Goal: Communication & Community: Answer question/provide support

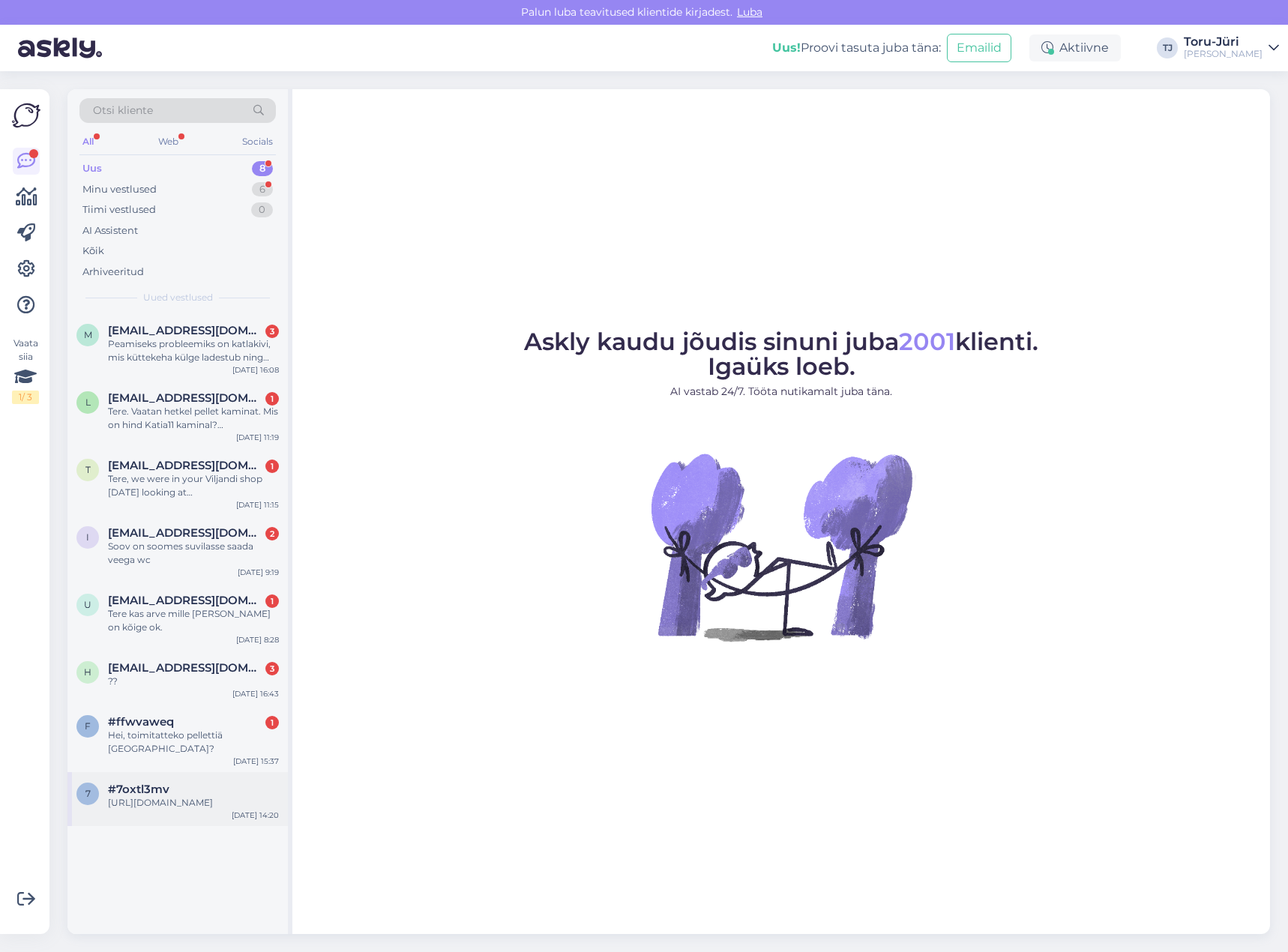
click at [176, 772] on div "7 #7oxtl3mv [URL][DOMAIN_NAME] [DATE] 14:20" at bounding box center [177, 799] width 220 height 54
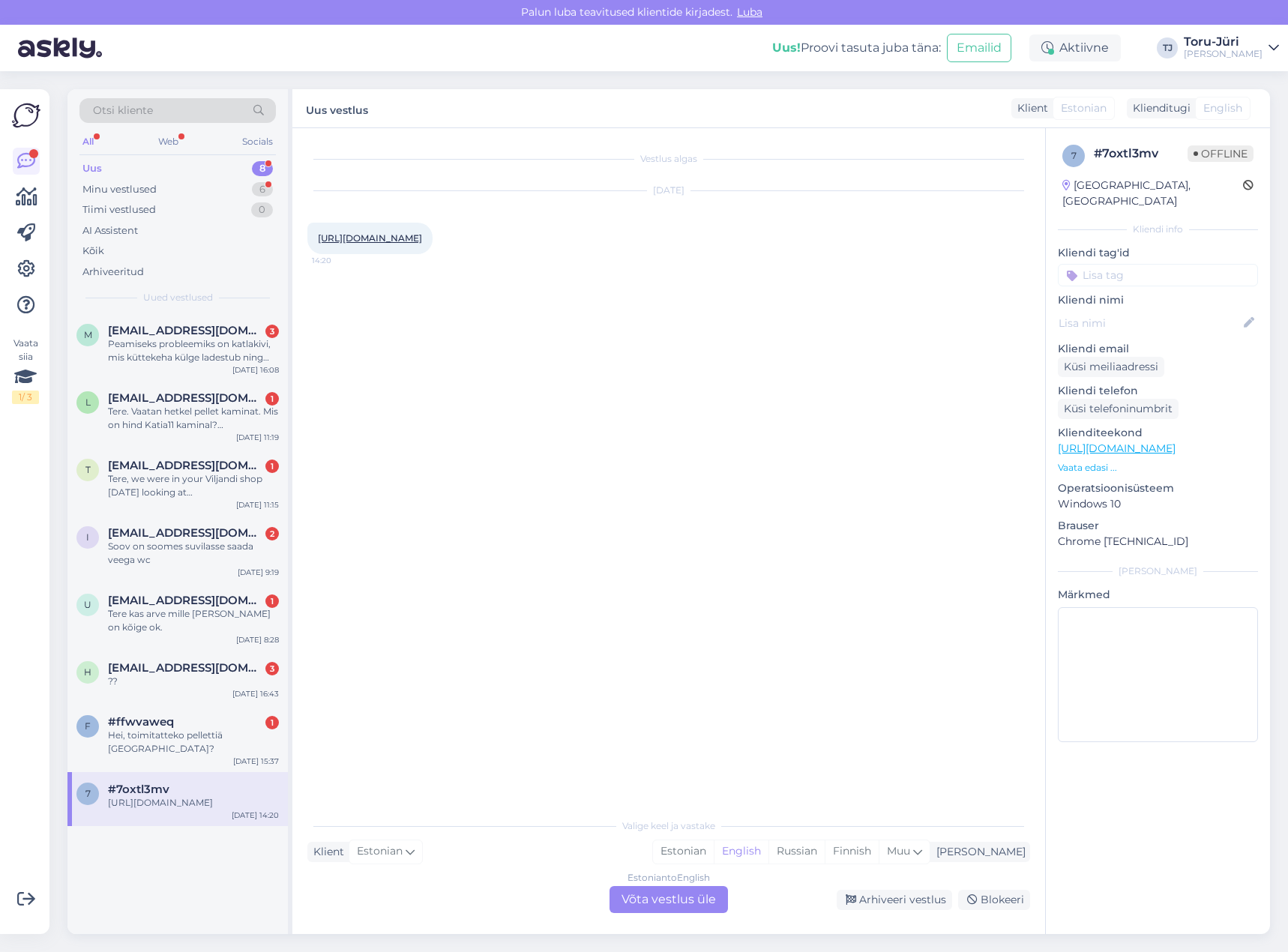
click at [643, 905] on div "Estonian to English Võta vestlus üle" at bounding box center [669, 900] width 119 height 27
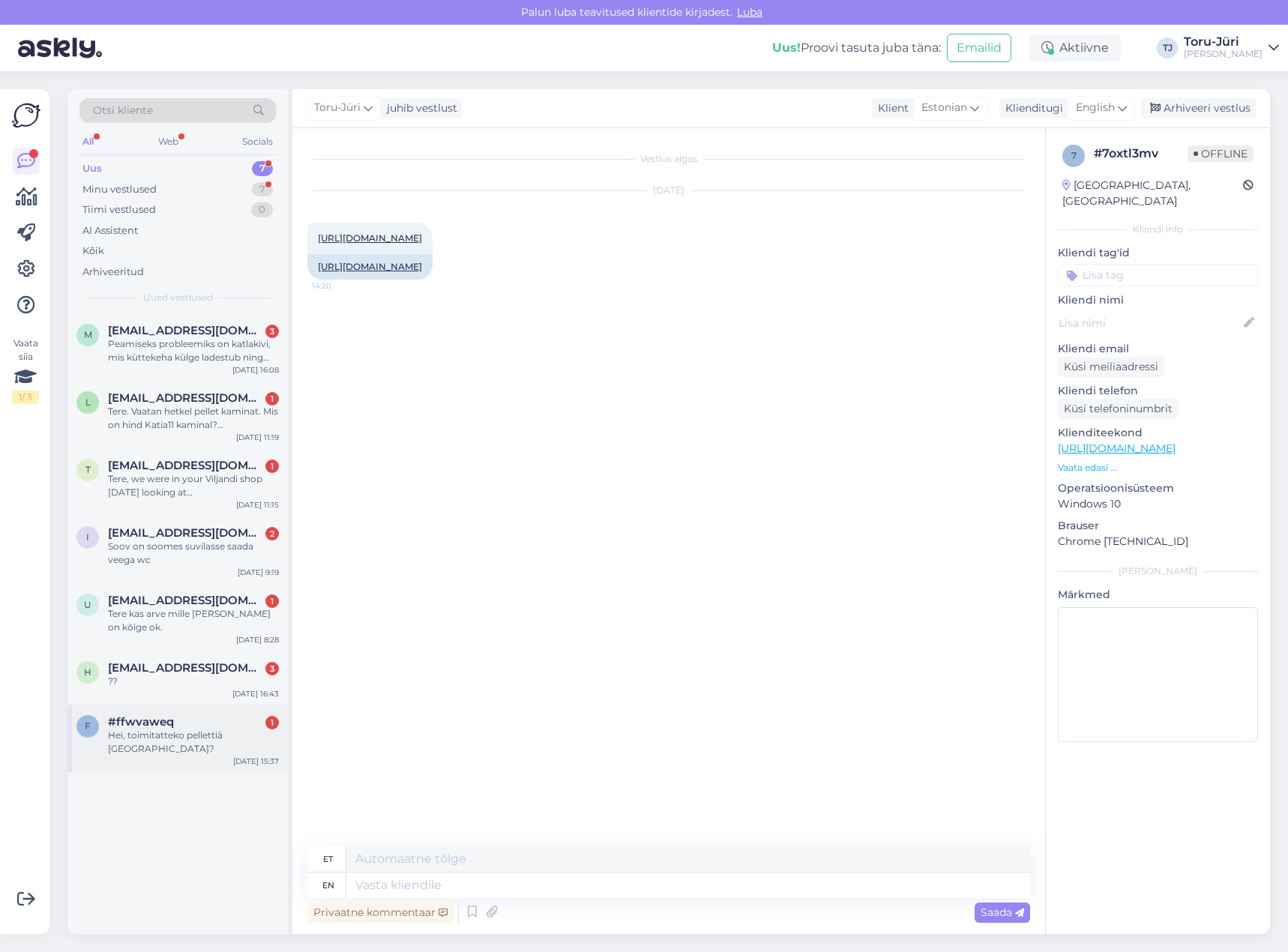
click at [202, 727] on div "#ffwvaweq 1" at bounding box center [194, 722] width 171 height 14
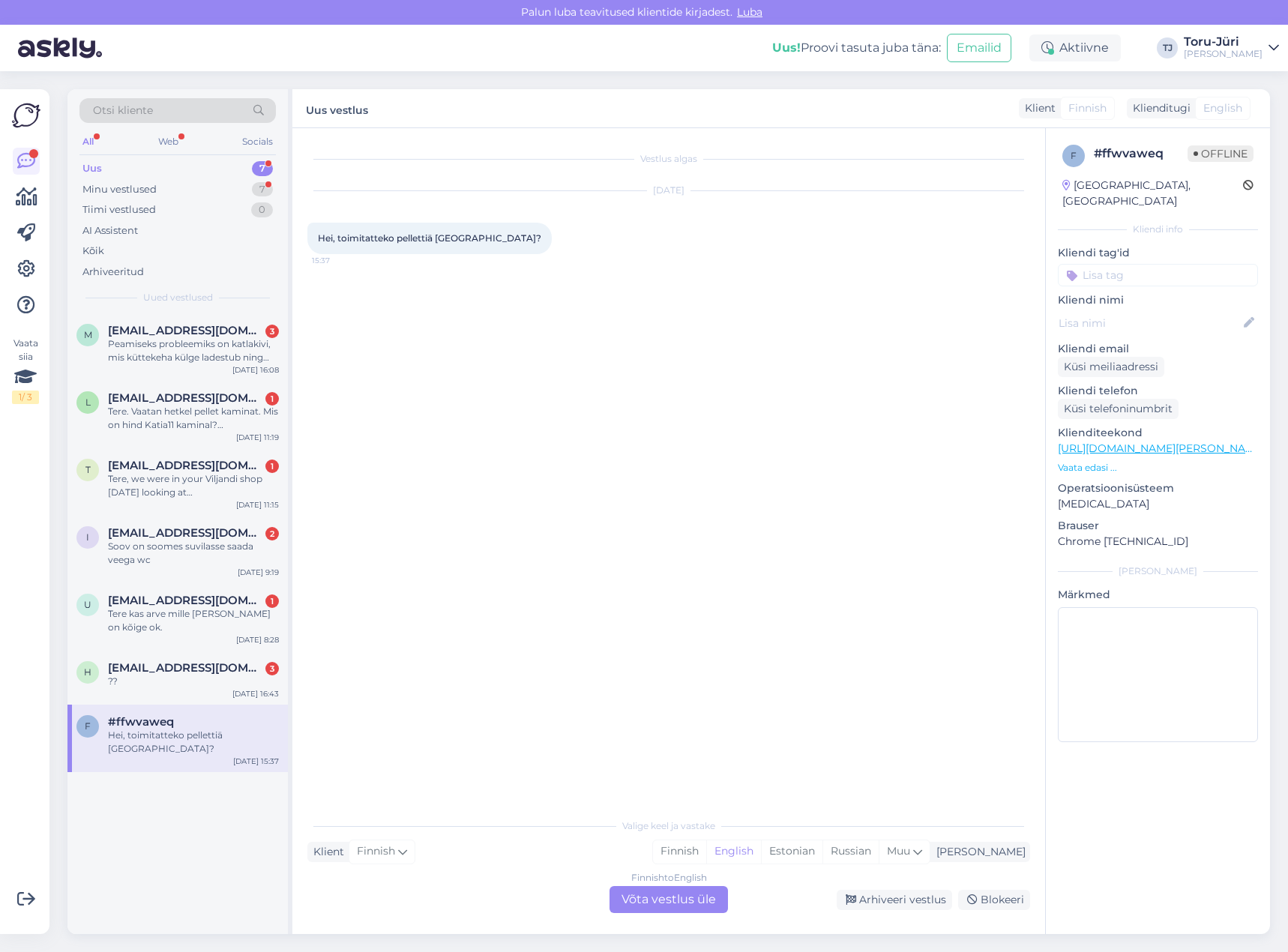
click at [648, 917] on div "Vestlus algas Oct 3 2025 Hei, toimitatteko pellettiä Suomeen? 15:37 Valige keel…" at bounding box center [669, 532] width 753 height 806
click at [191, 680] on div "??" at bounding box center [194, 681] width 171 height 14
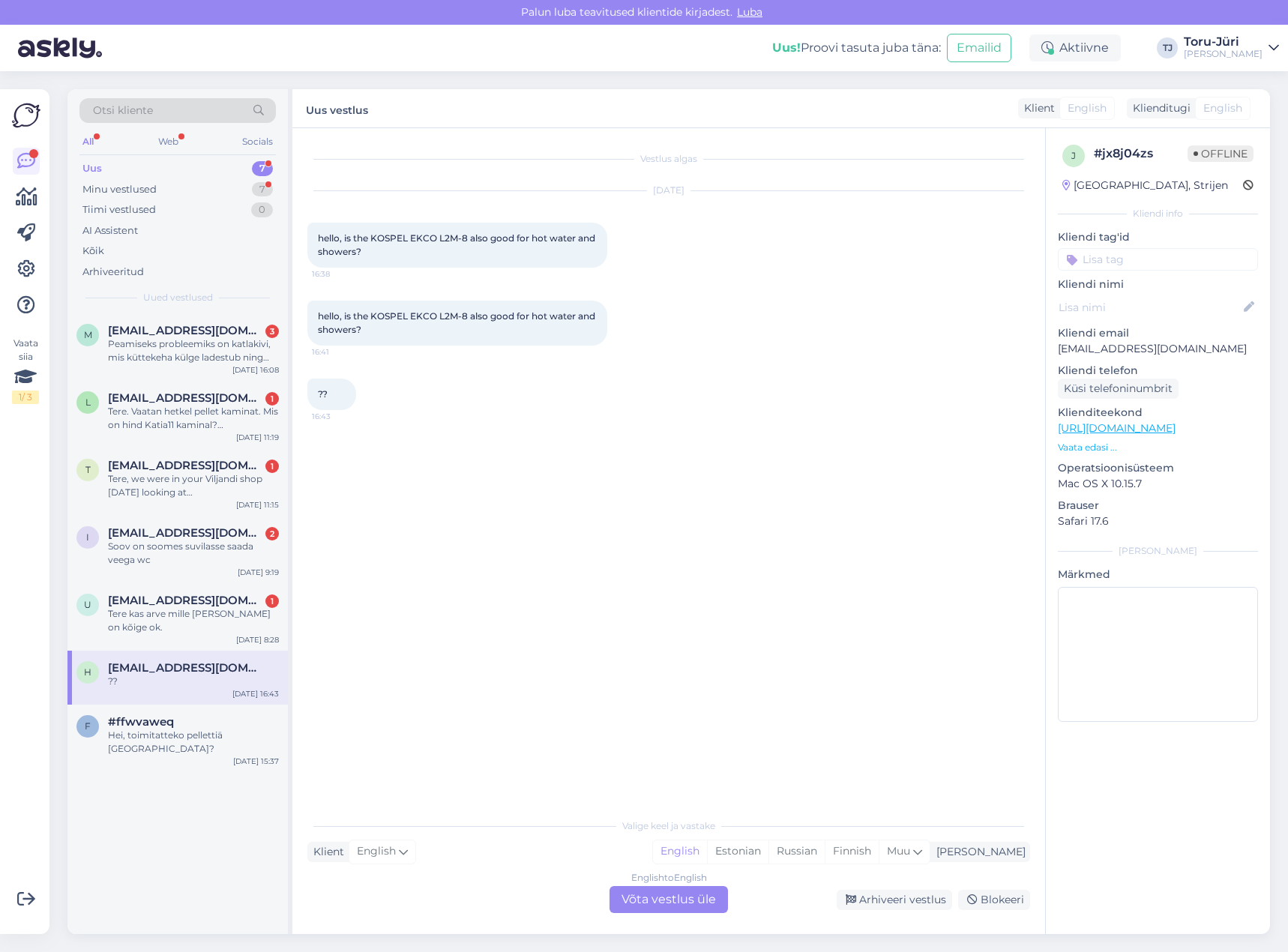
click at [656, 898] on div "English to English Võta vestlus üle" at bounding box center [669, 900] width 119 height 27
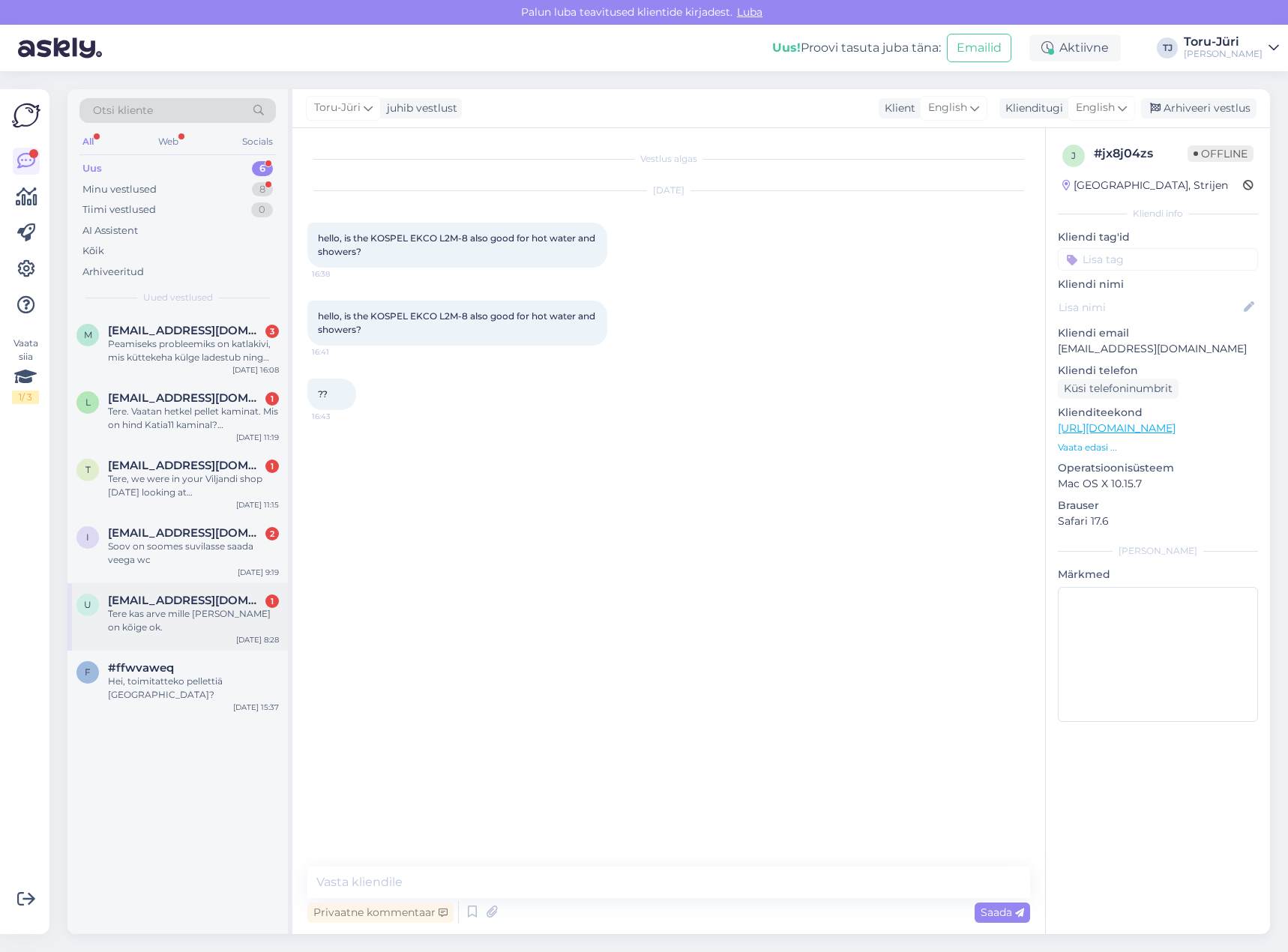
click at [194, 617] on div "Tere kas arve mille maksin on kõige ok." at bounding box center [194, 621] width 171 height 27
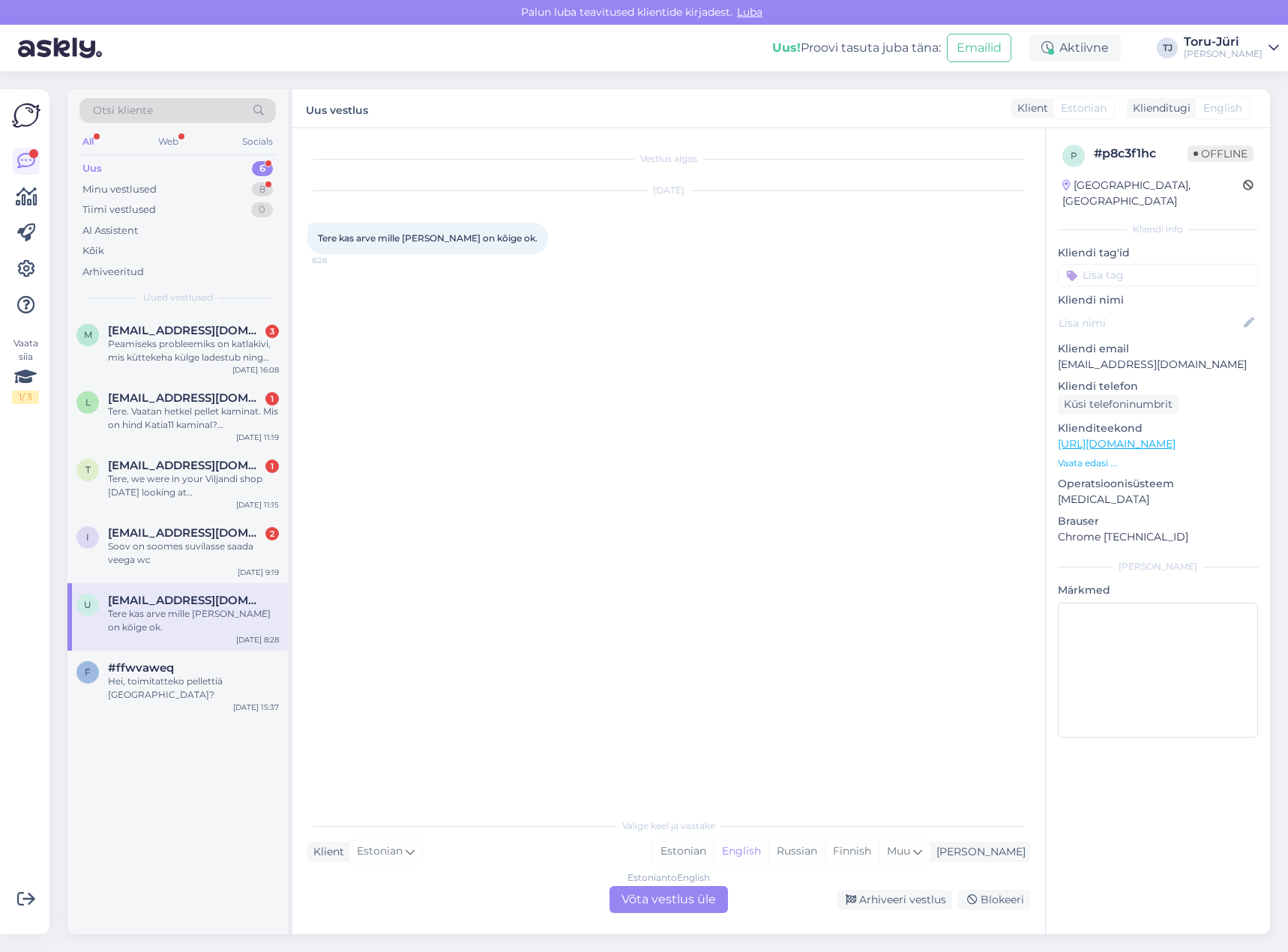
click at [667, 894] on div "Estonian to English Võta vestlus üle" at bounding box center [669, 900] width 119 height 27
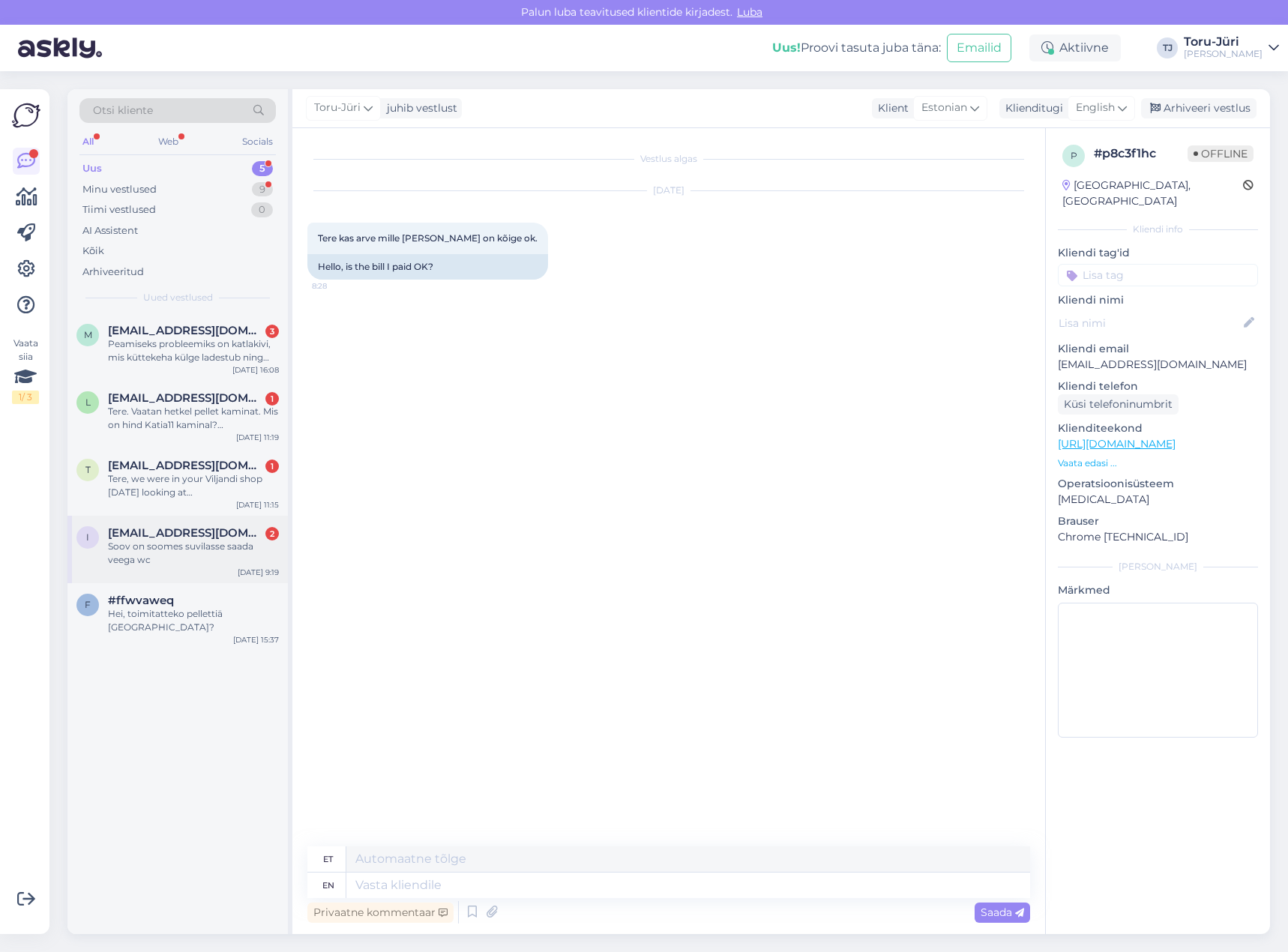
click at [206, 544] on div "Soov on soomes suvilasse saada veega wc" at bounding box center [194, 554] width 171 height 27
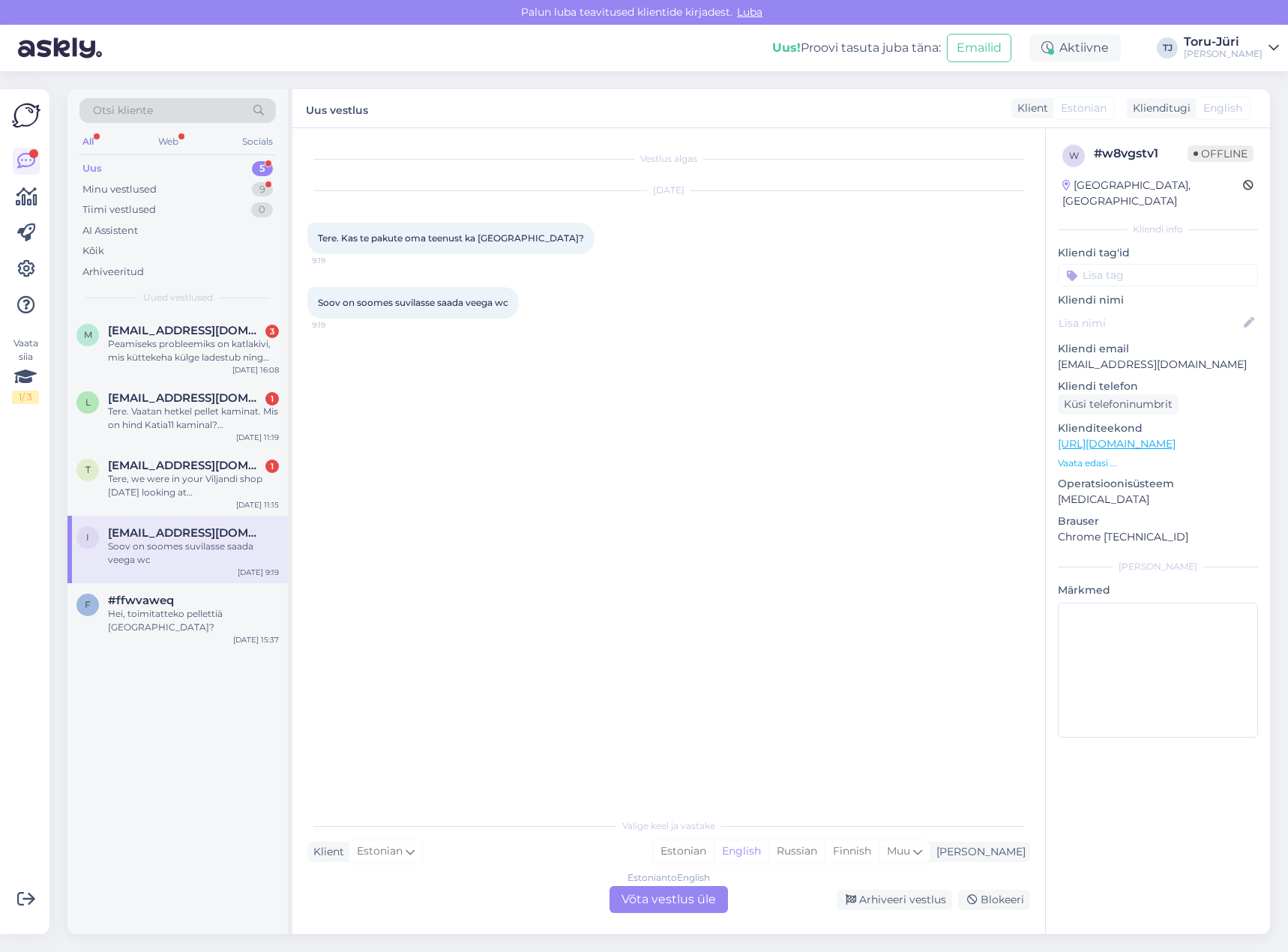
click at [655, 891] on div "Estonian to English Võta vestlus üle" at bounding box center [669, 900] width 119 height 27
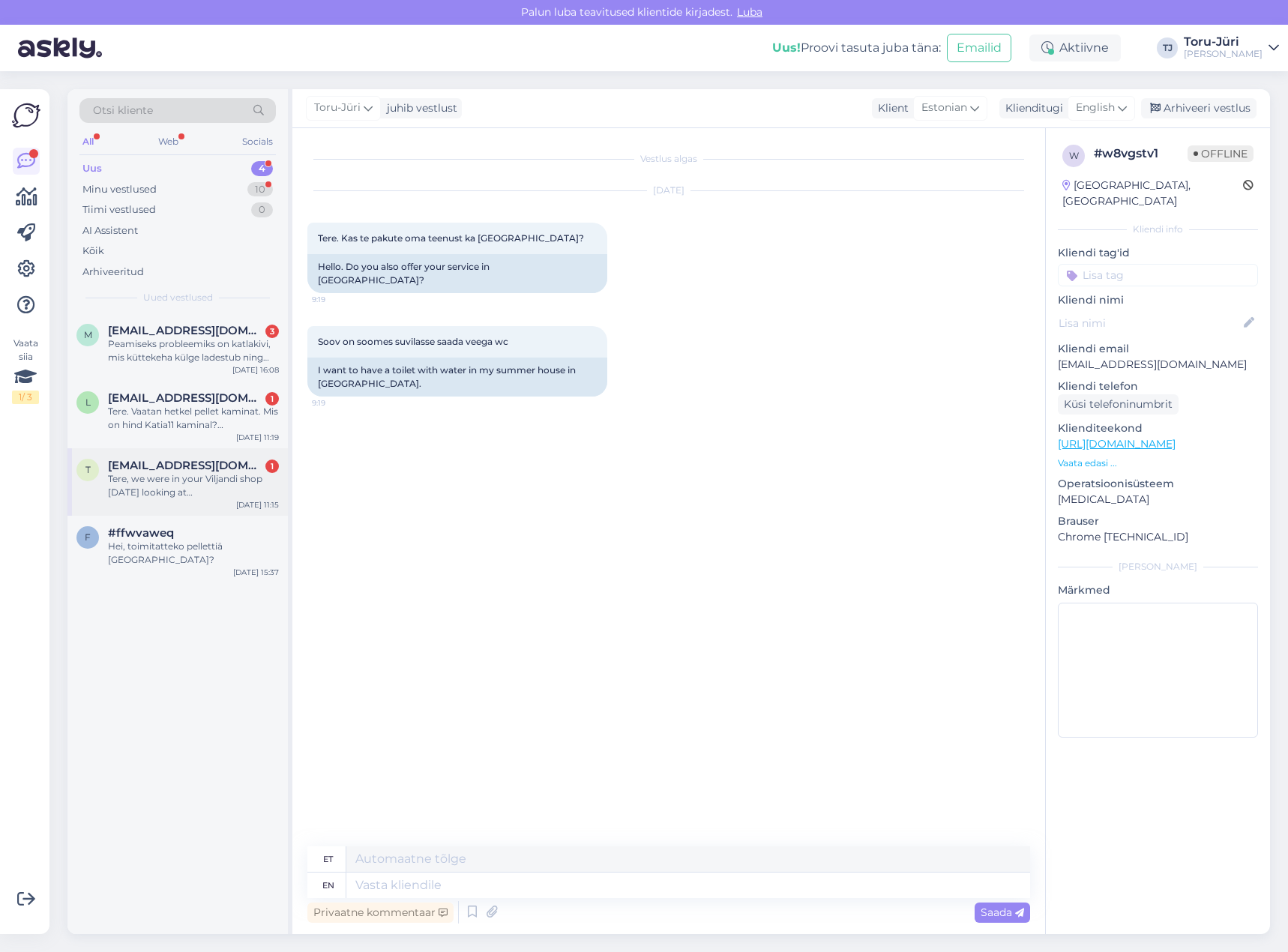
click at [165, 475] on div "Tere, we were in your Viljandi shop yesterday looking at stoves. Can you supply…" at bounding box center [194, 486] width 171 height 27
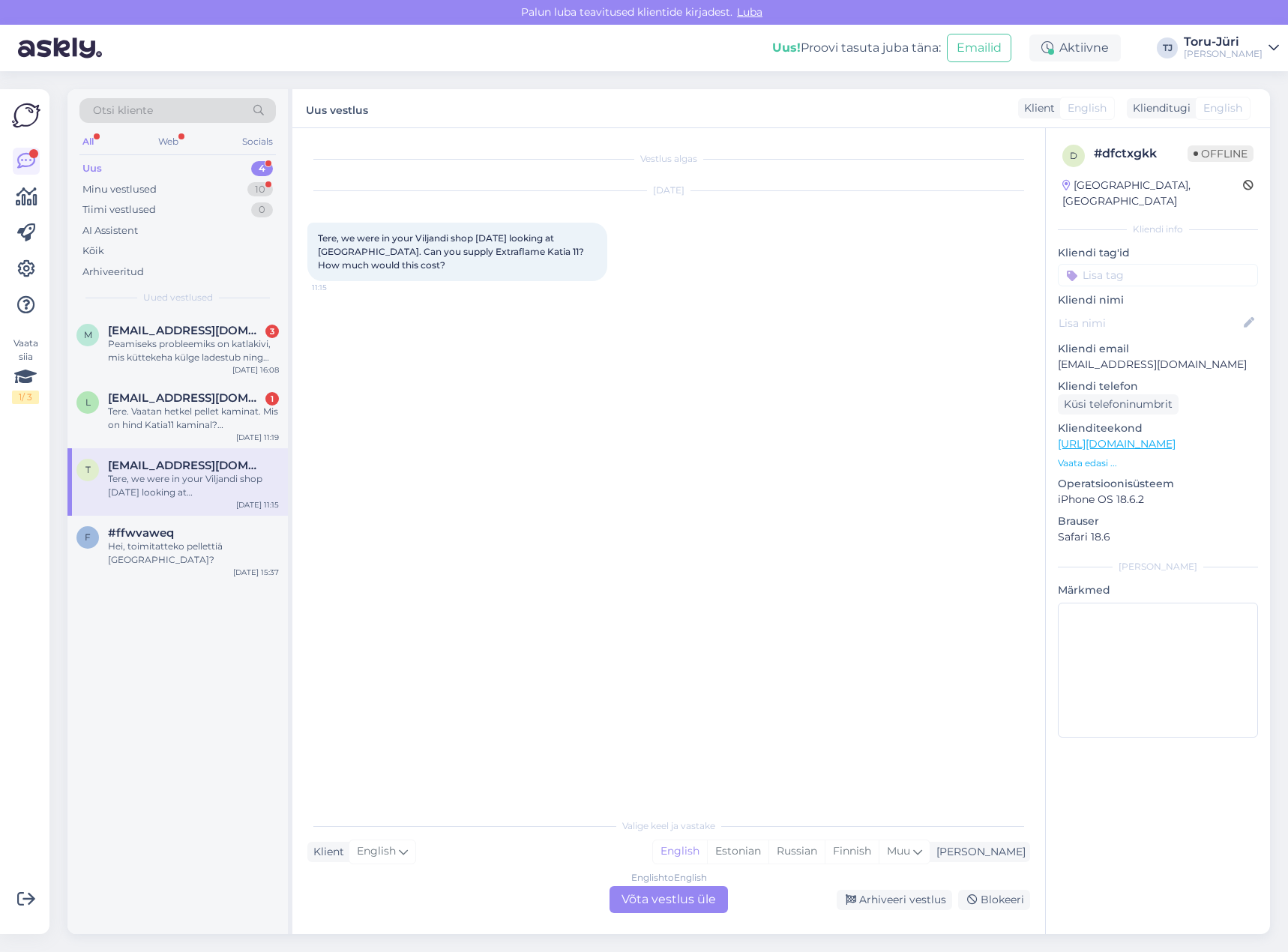
click at [661, 898] on div "English to English Võta vestlus üle" at bounding box center [669, 900] width 119 height 27
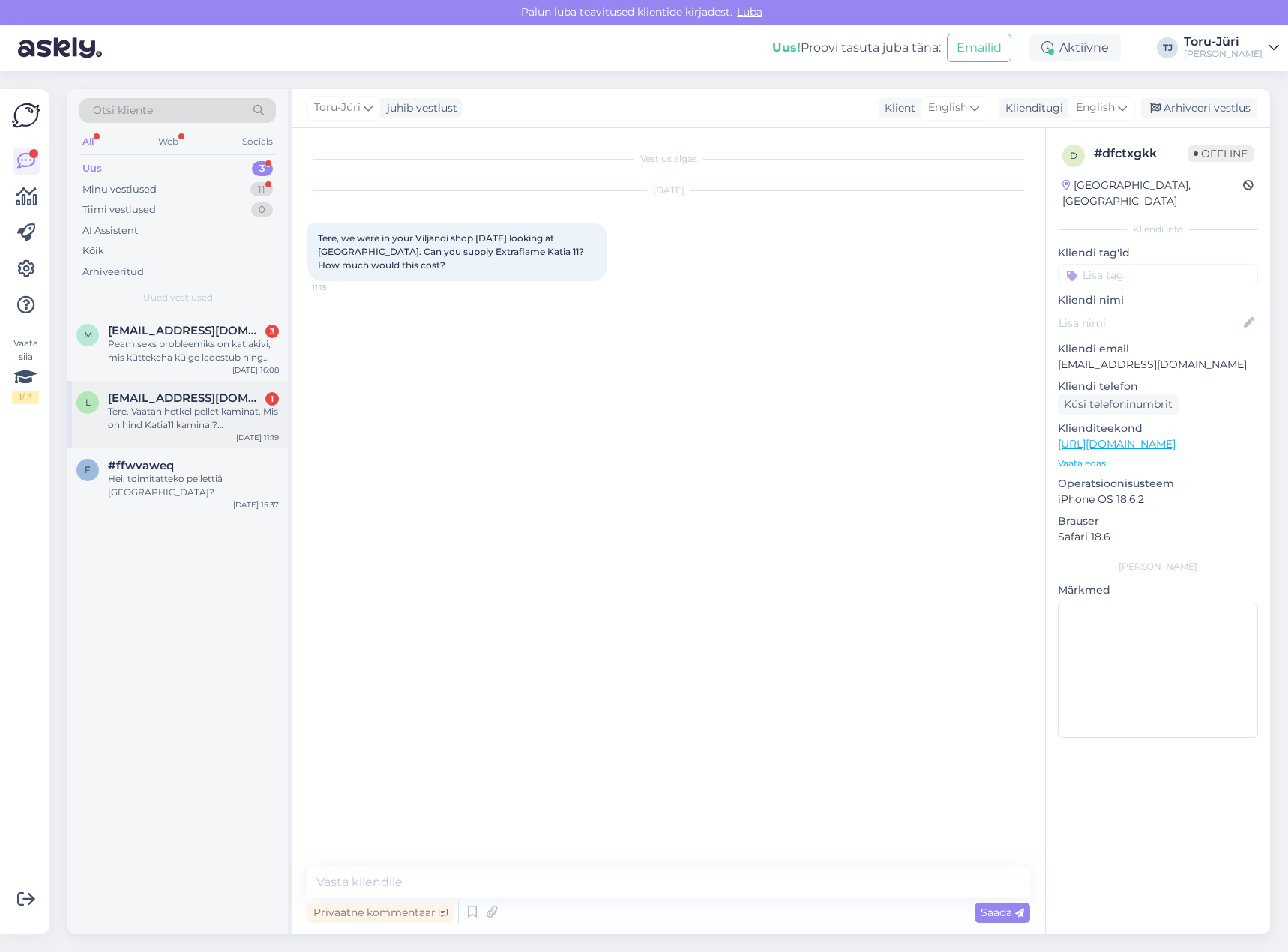
click at [190, 393] on span "liisi.laks@hotmail.co.uk" at bounding box center [186, 398] width 156 height 14
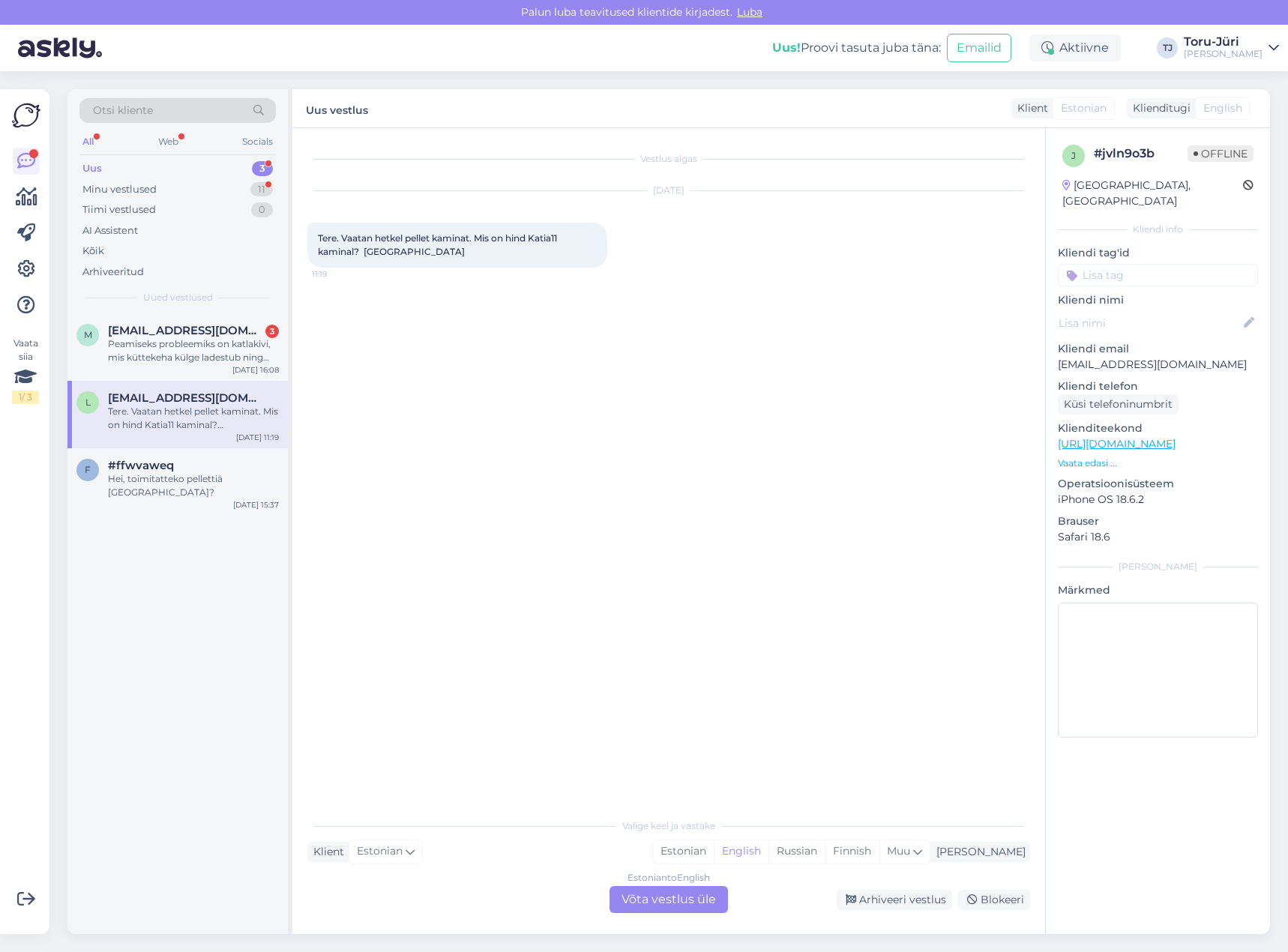
click at [653, 904] on div "Estonian to English Võta vestlus üle" at bounding box center [669, 900] width 119 height 27
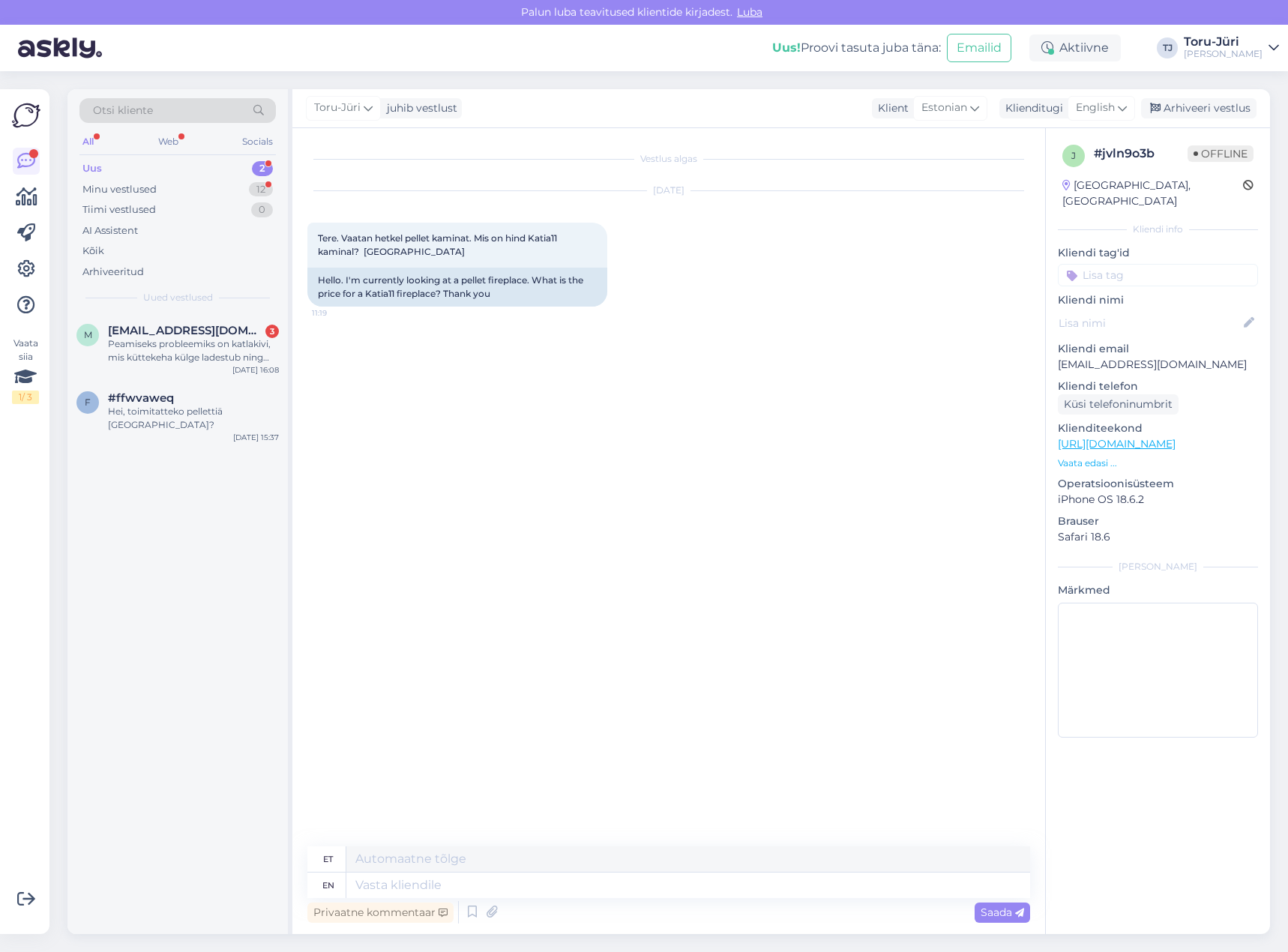
click at [218, 365] on div "m mart.vain@gmail.com 3 Peamiseks probleemiks on katlakivi, mis küttekeha külge…" at bounding box center [177, 346] width 220 height 67
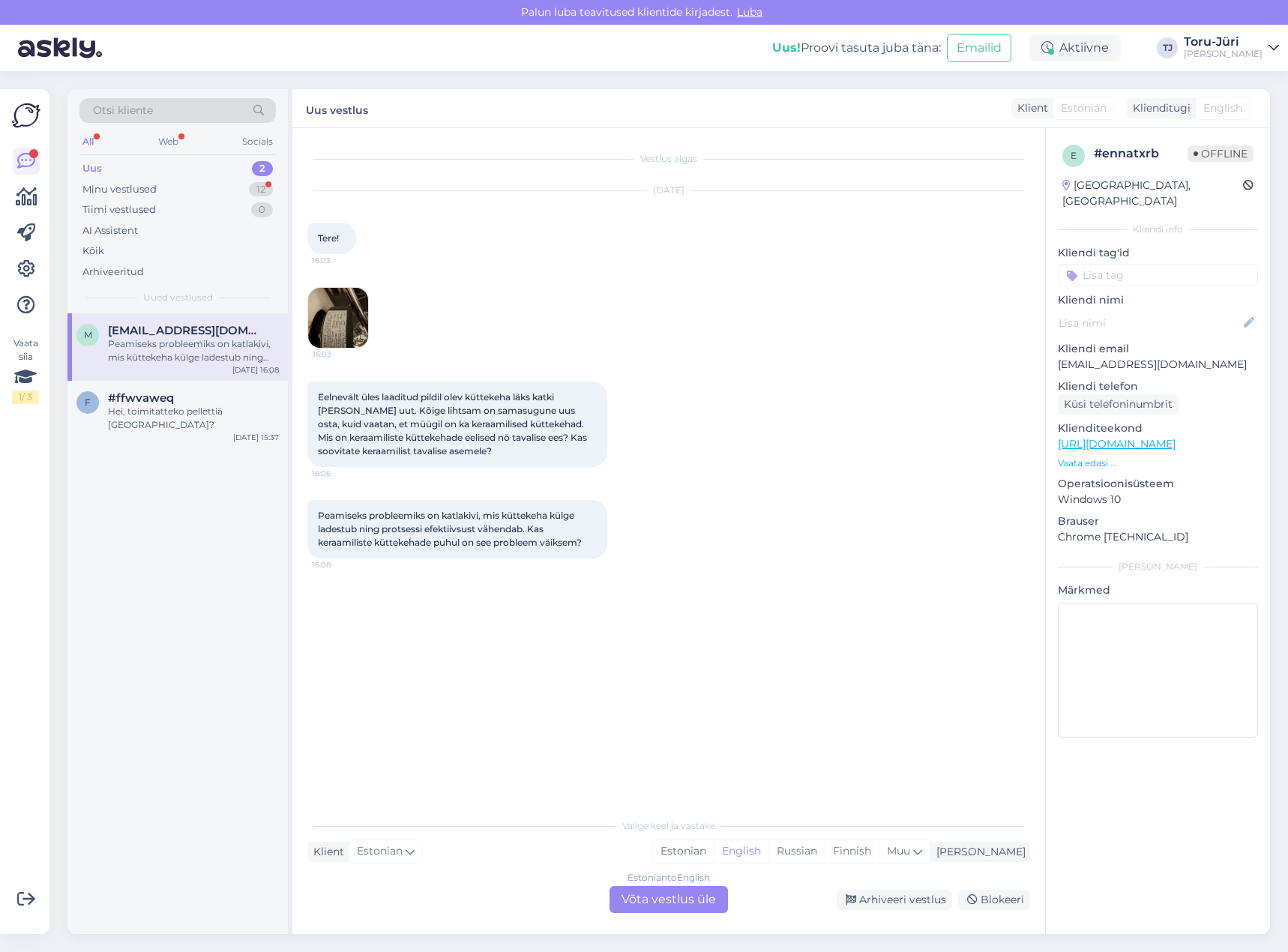
click at [663, 890] on div "Estonian to English Võta vestlus üle" at bounding box center [669, 900] width 119 height 27
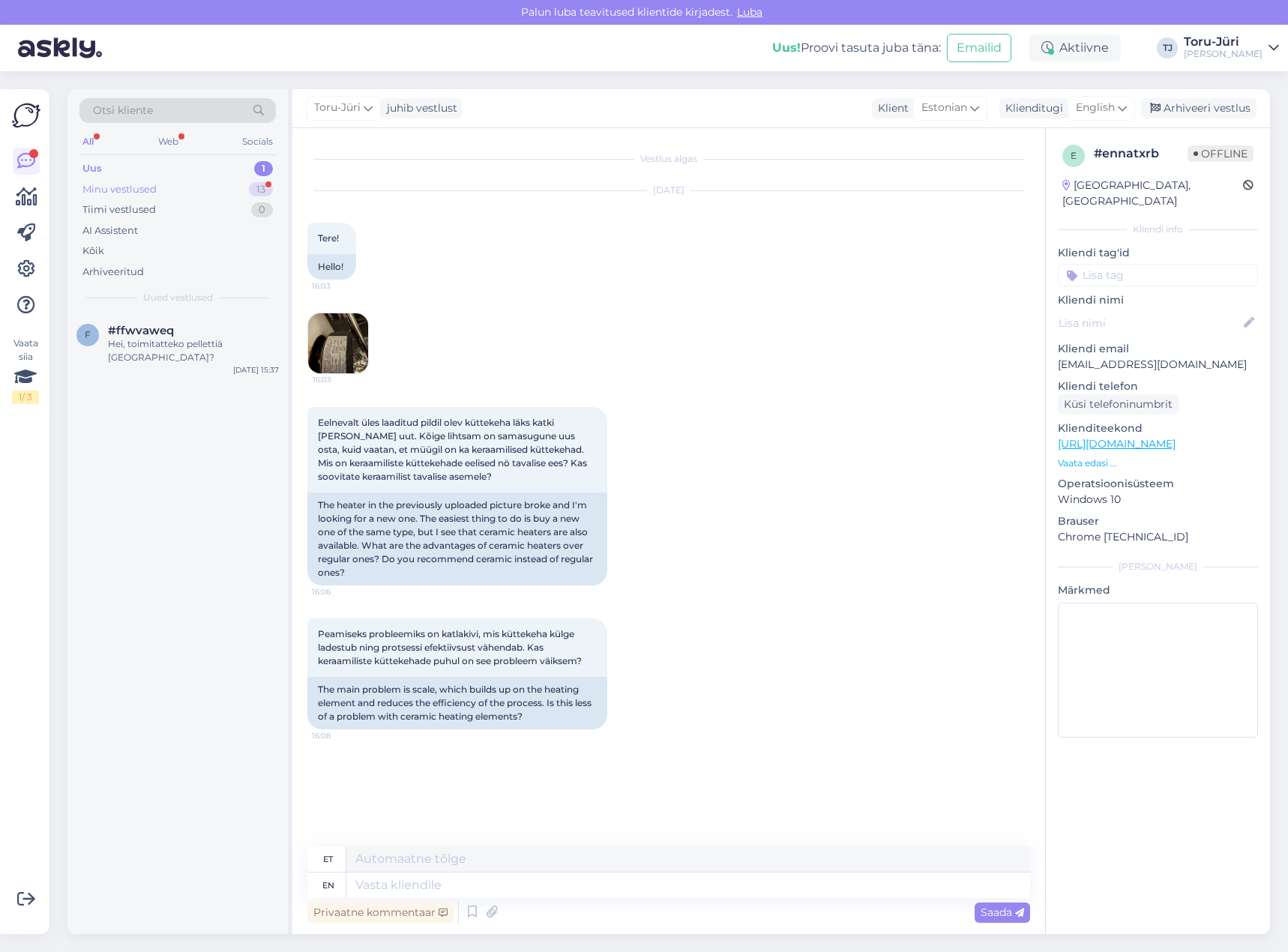
click at [179, 191] on div "Minu vestlused 13" at bounding box center [178, 190] width 197 height 21
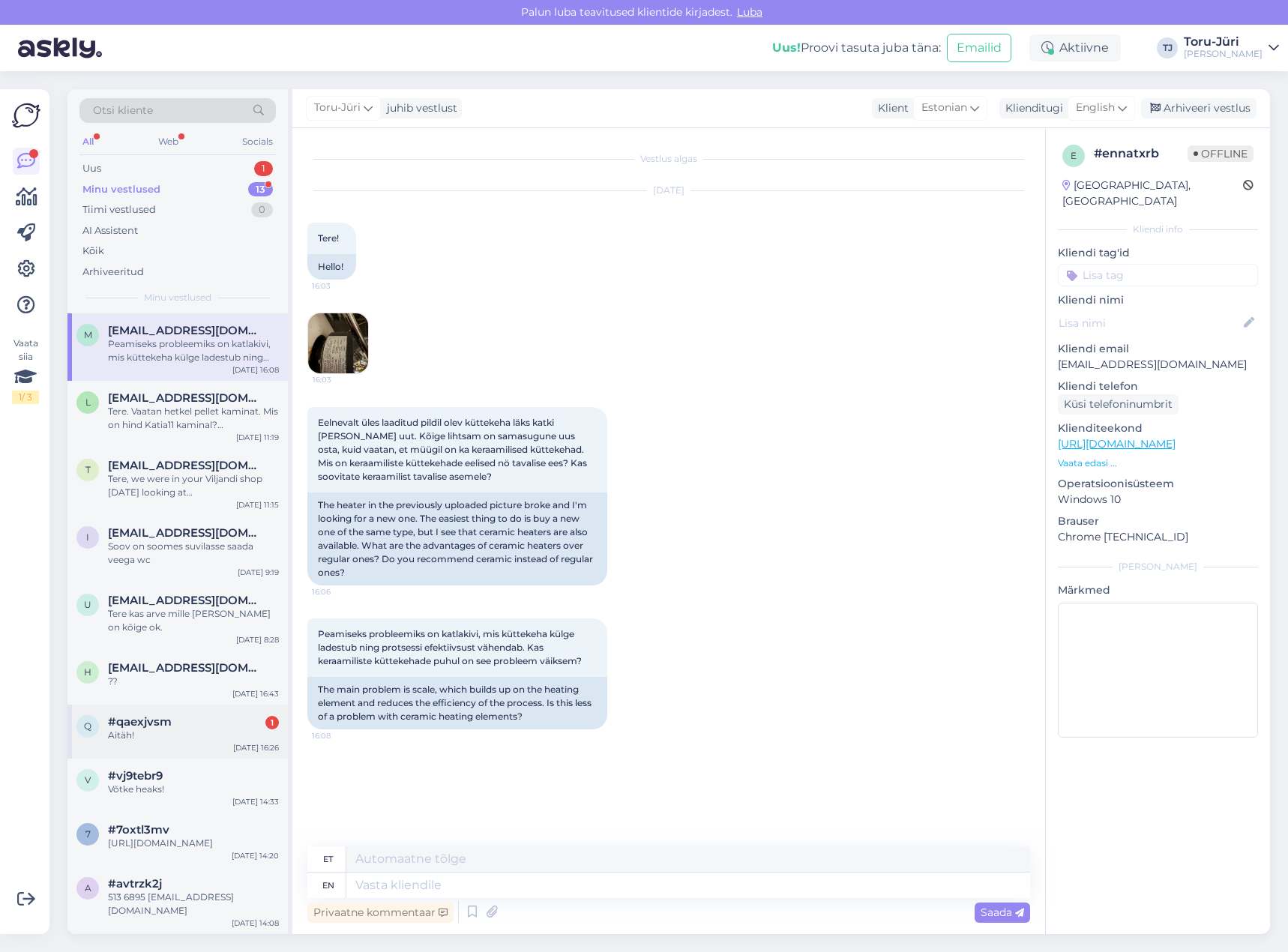
click at [181, 742] on div "q #qaexjvsm 1 Aitäh! Oct 3 16:26" at bounding box center [177, 731] width 220 height 54
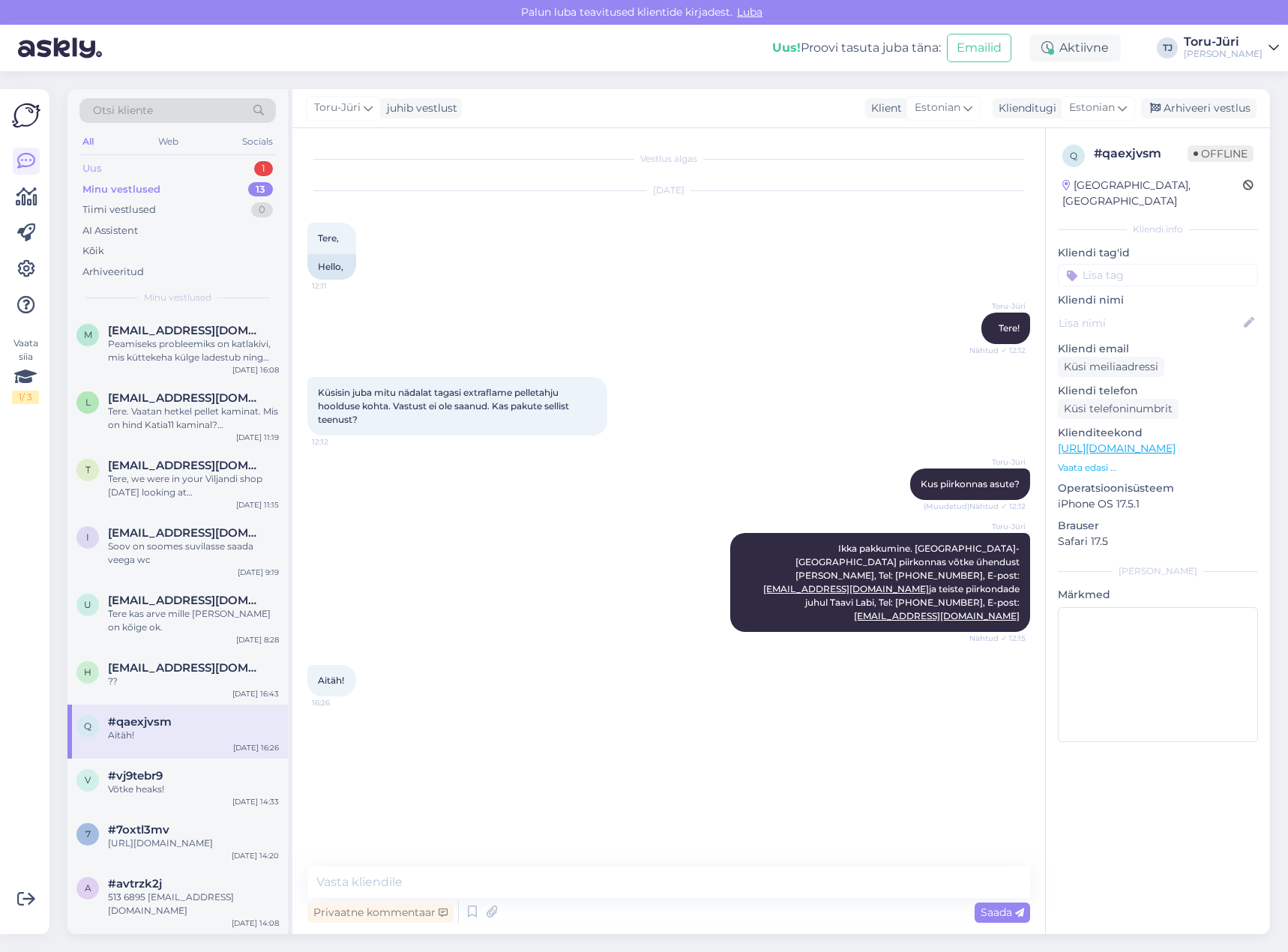
click at [139, 166] on div "Uus 1" at bounding box center [178, 169] width 197 height 21
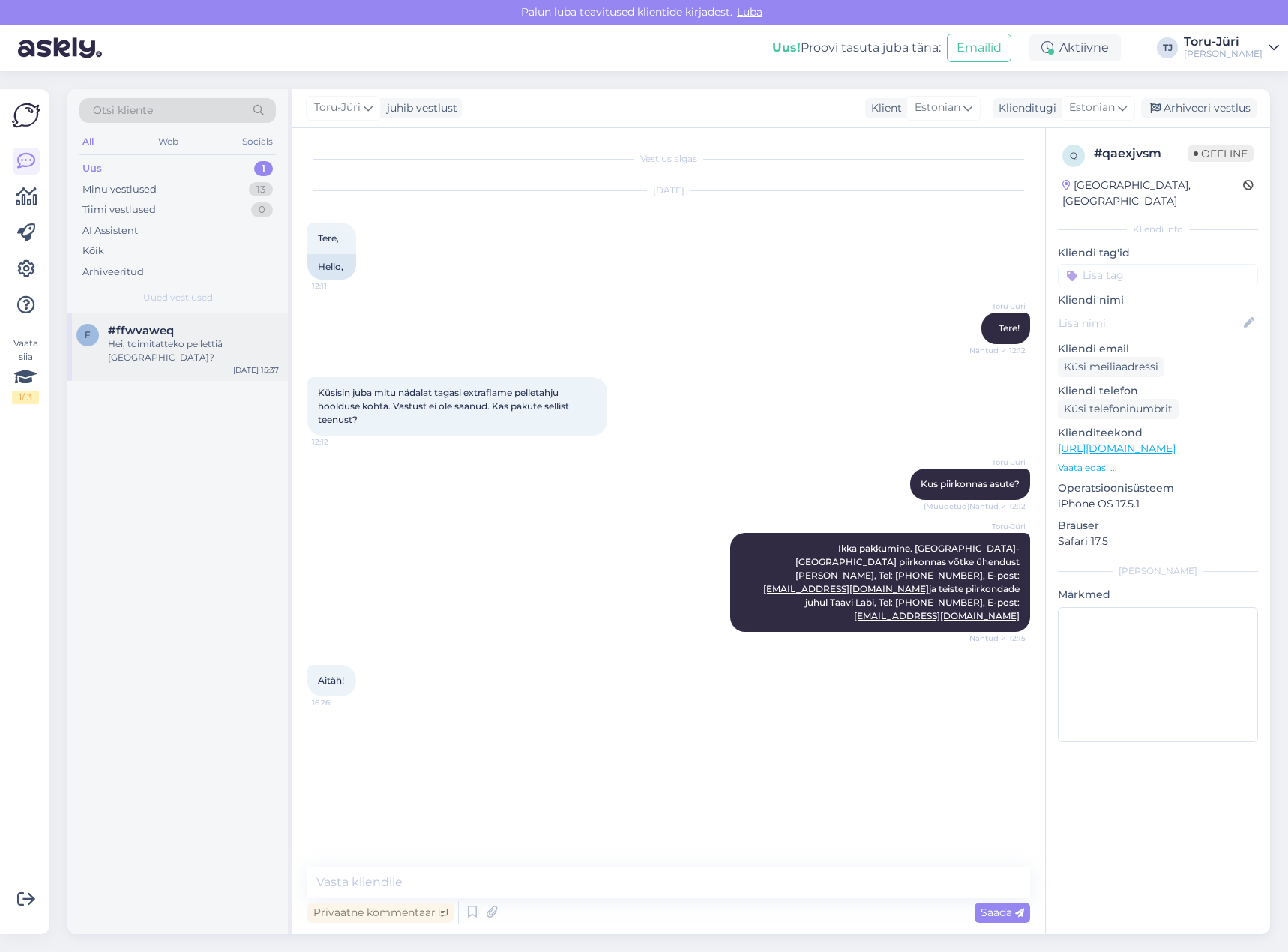
click at [206, 340] on div "Hei, toimitatteko pellettiä Suomeen?" at bounding box center [194, 351] width 171 height 27
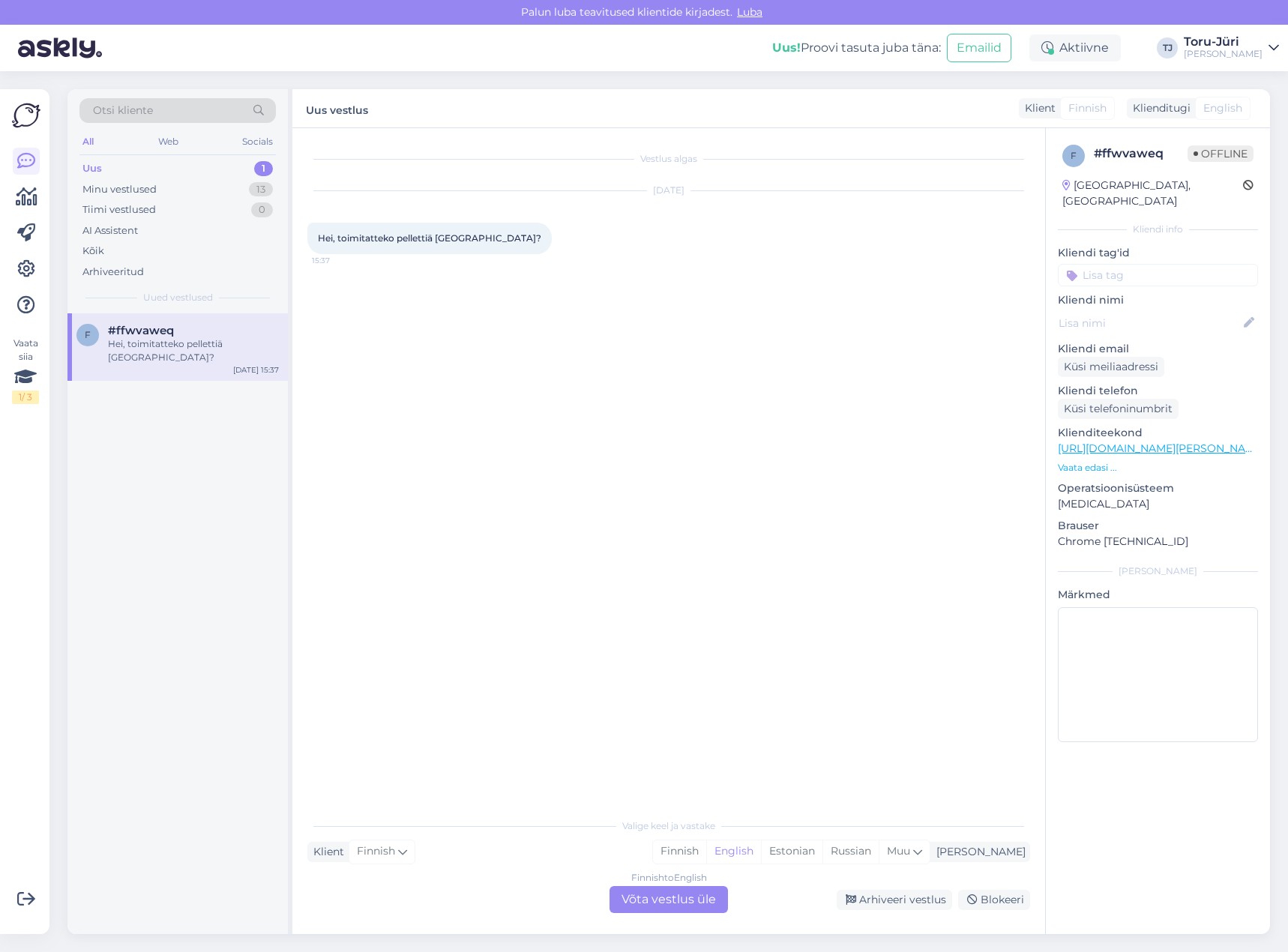
drag, startPoint x: 656, startPoint y: 893, endPoint x: 714, endPoint y: 726, distance: 176.8
click at [656, 894] on div "Finnish to English Võta vestlus üle" at bounding box center [669, 900] width 119 height 27
